Goal: Information Seeking & Learning: Check status

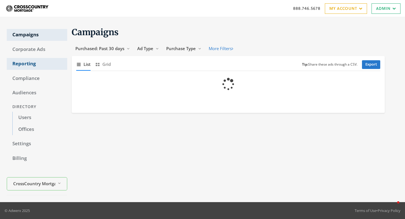
click at [30, 64] on link "Reporting" at bounding box center [37, 64] width 60 height 12
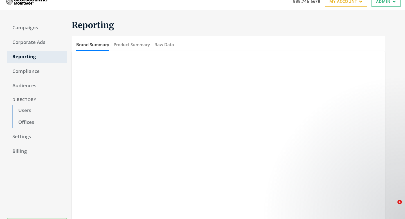
scroll to position [6, 0]
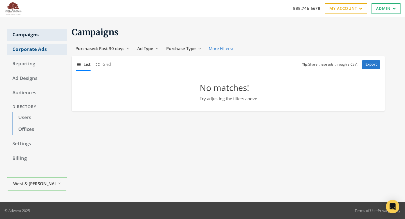
click at [35, 50] on link "Corporate Ads" at bounding box center [37, 50] width 60 height 12
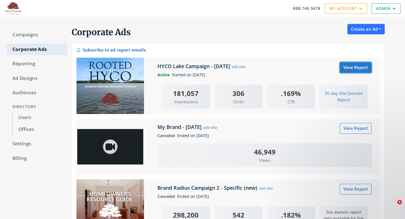
click at [363, 68] on link "View Report" at bounding box center [356, 67] width 32 height 10
click at [356, 68] on link "View Report" at bounding box center [356, 67] width 32 height 10
click at [346, 67] on link "View Report" at bounding box center [356, 67] width 32 height 10
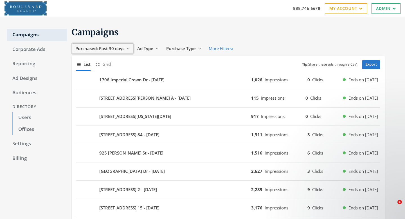
click at [113, 46] on span "Purchased: Past 30 days" at bounding box center [99, 49] width 49 height 6
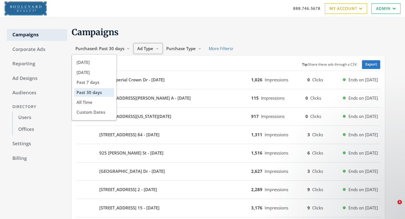
click at [144, 48] on span "Ad Type" at bounding box center [145, 49] width 16 height 6
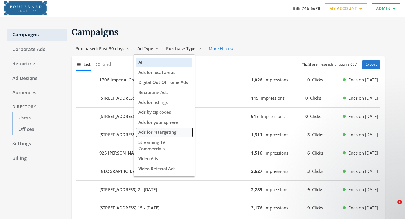
click at [152, 132] on span "Ads for retargeting" at bounding box center [157, 132] width 38 height 6
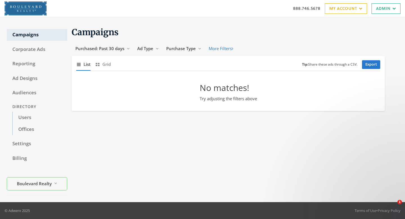
click at [107, 40] on section "Campaigns Purchased: Past 30 days Reveal list of Purchased: Past 30 days Ad Typ…" at bounding box center [226, 69] width 318 height 84
click at [107, 47] on span "Purchased: Past 30 days" at bounding box center [99, 49] width 49 height 6
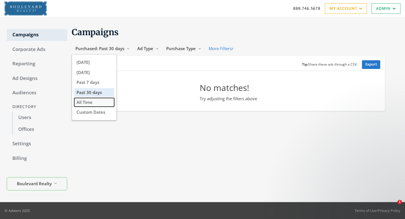
click at [105, 101] on button "All Time" at bounding box center [94, 102] width 40 height 9
